Goal: Check status: Check status

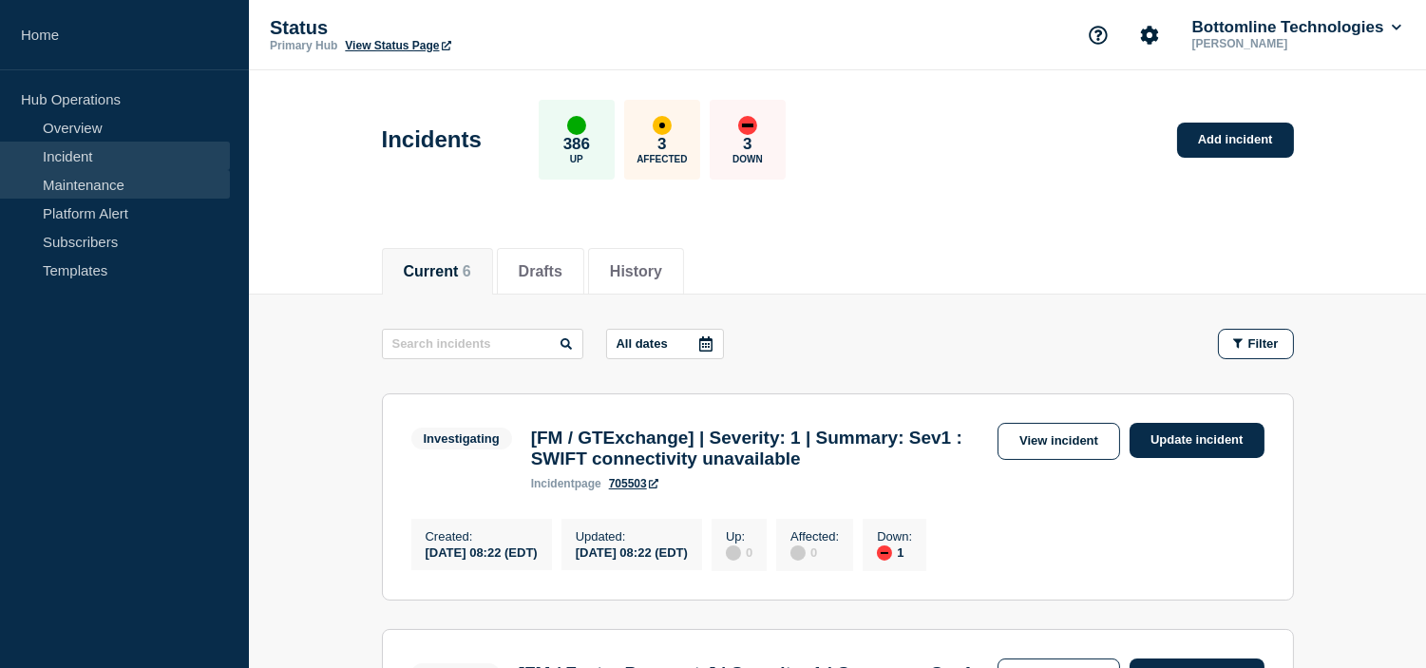
click at [145, 193] on link "Maintenance" at bounding box center [115, 184] width 230 height 29
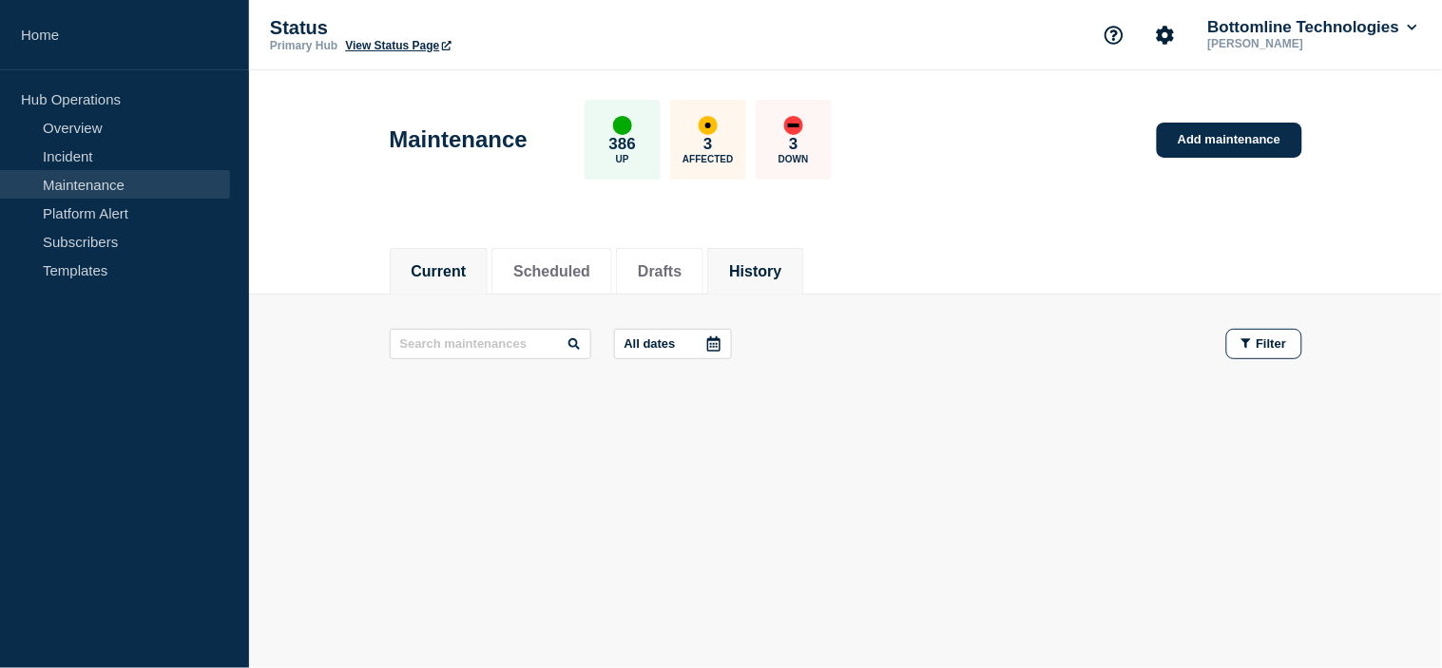
drag, startPoint x: 794, startPoint y: 269, endPoint x: 806, endPoint y: 263, distance: 12.8
click at [781, 269] on button "History" at bounding box center [755, 271] width 52 height 17
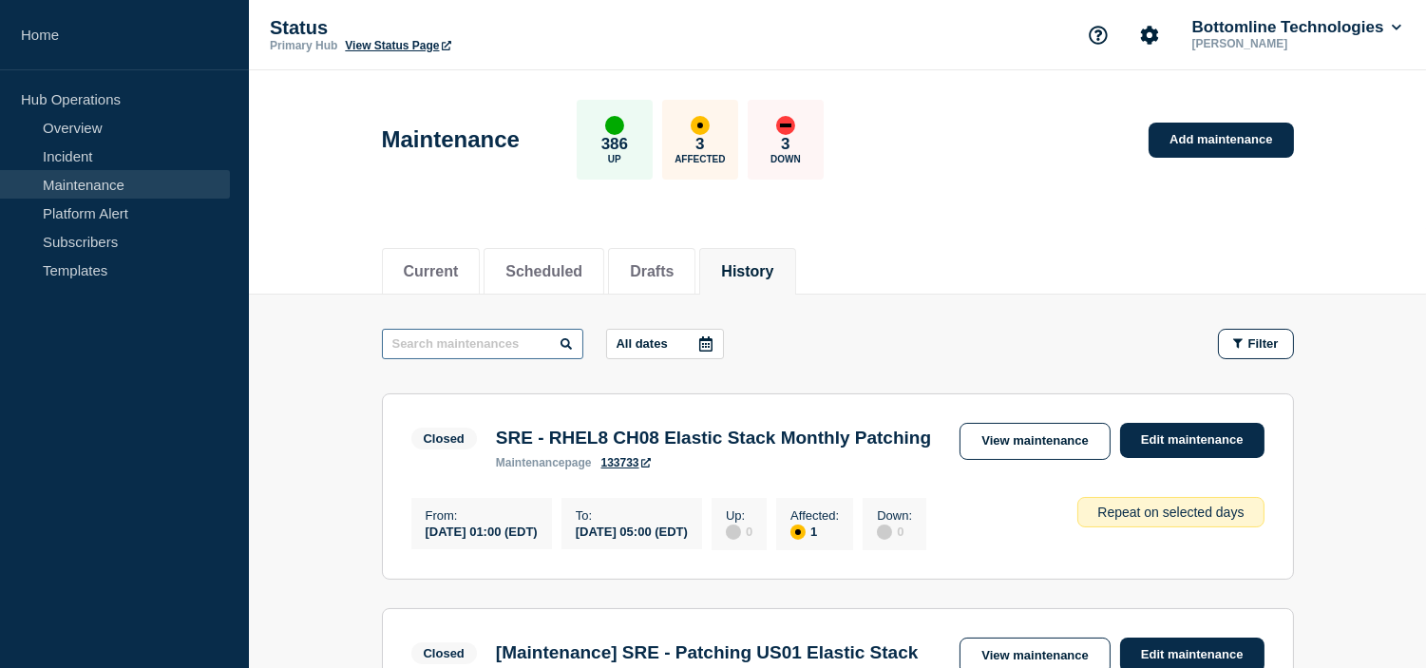
click at [470, 344] on input "text" at bounding box center [482, 344] width 201 height 30
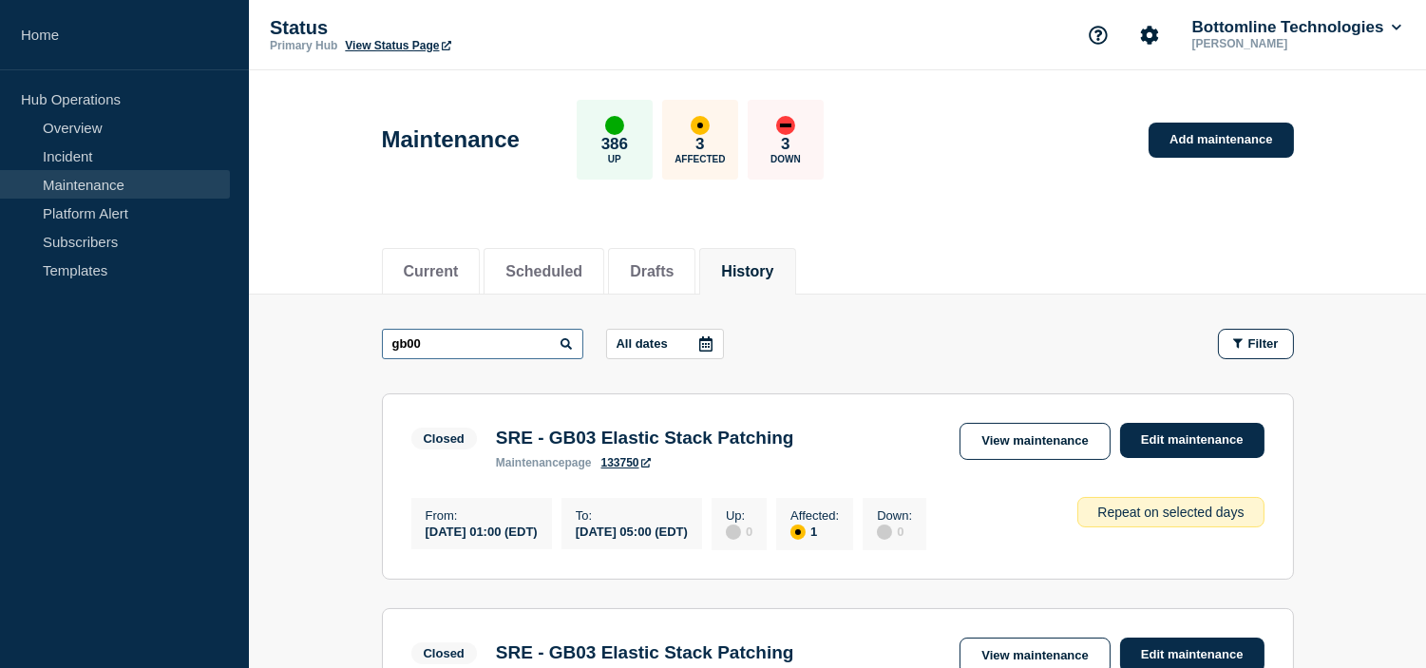
type input "gb00"
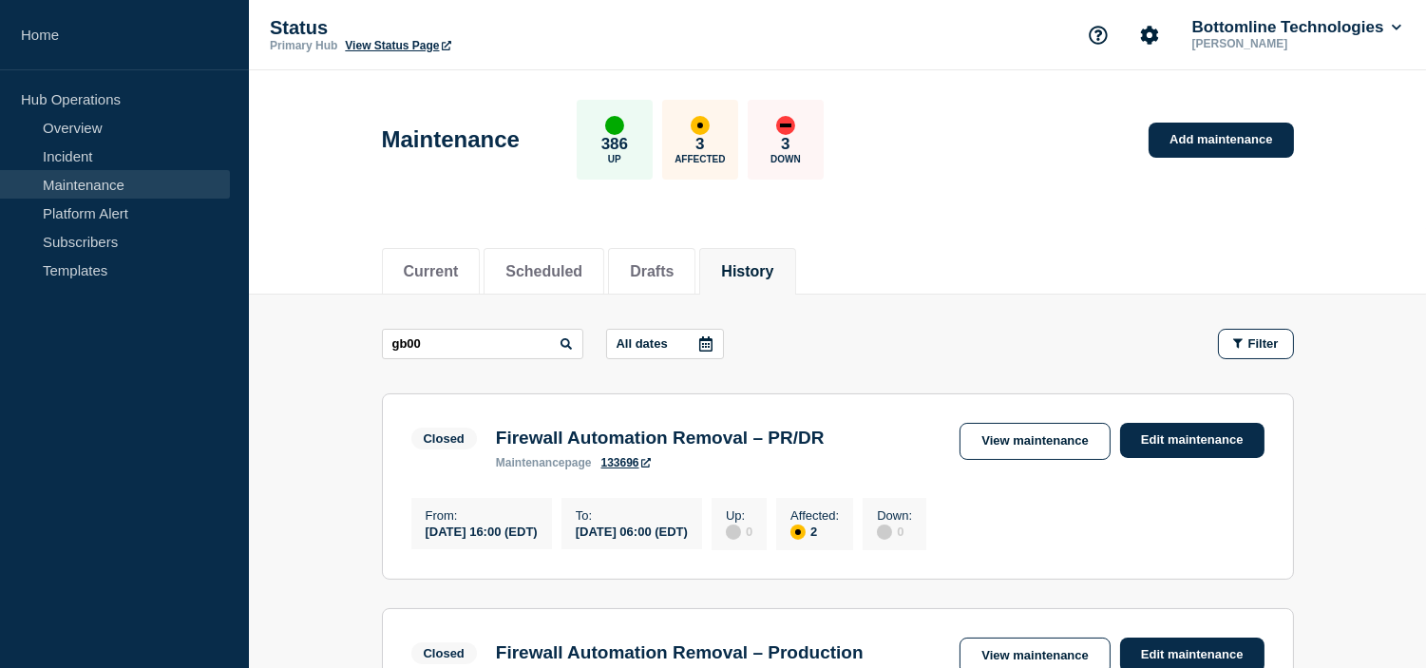
click at [668, 345] on p "All dates" at bounding box center [642, 343] width 51 height 14
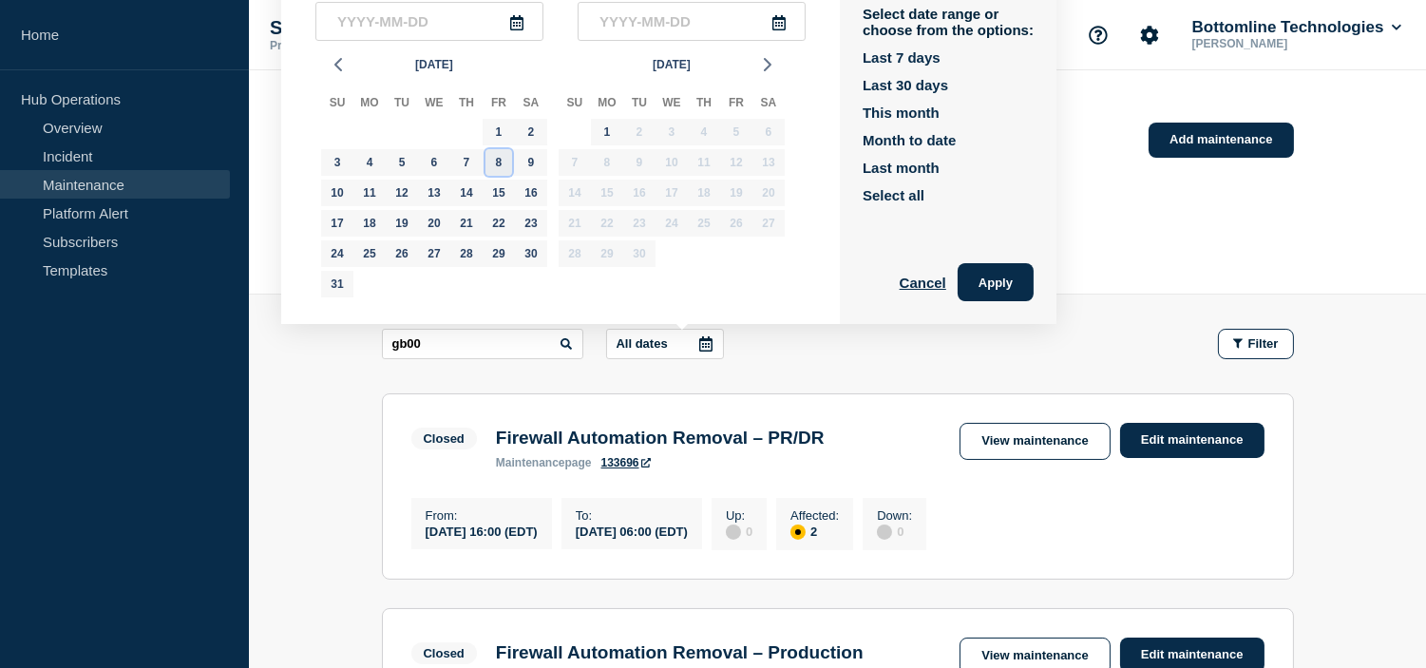
click at [500, 168] on div "8" at bounding box center [499, 162] width 27 height 27
type input "[DATE]"
click at [500, 168] on div "8" at bounding box center [499, 162] width 27 height 27
type input "[DATE]"
click at [1009, 285] on button "Apply" at bounding box center [996, 282] width 76 height 38
